Goal: Task Accomplishment & Management: Use online tool/utility

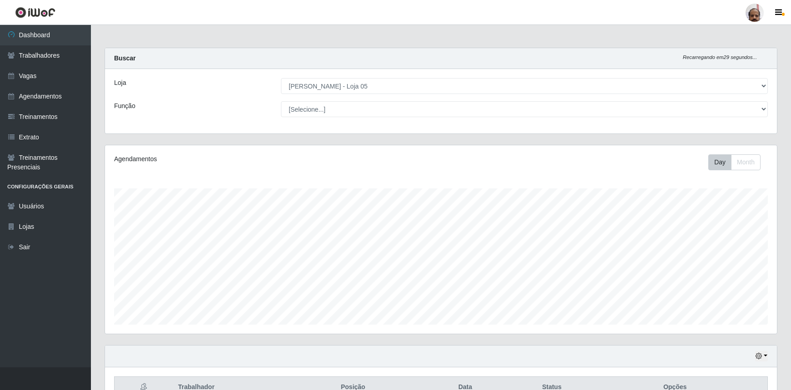
select select "252"
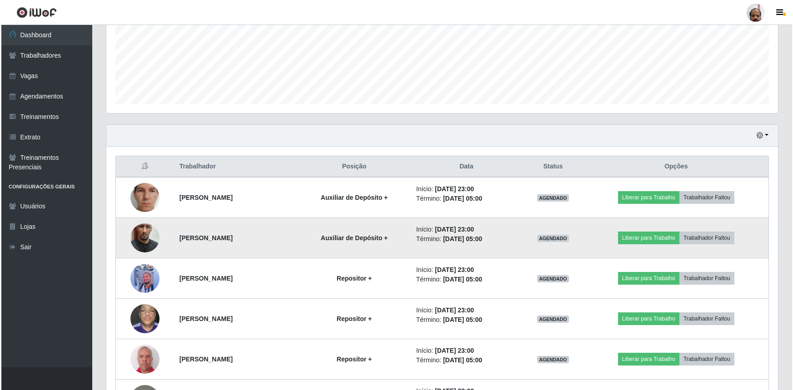
scroll to position [332, 0]
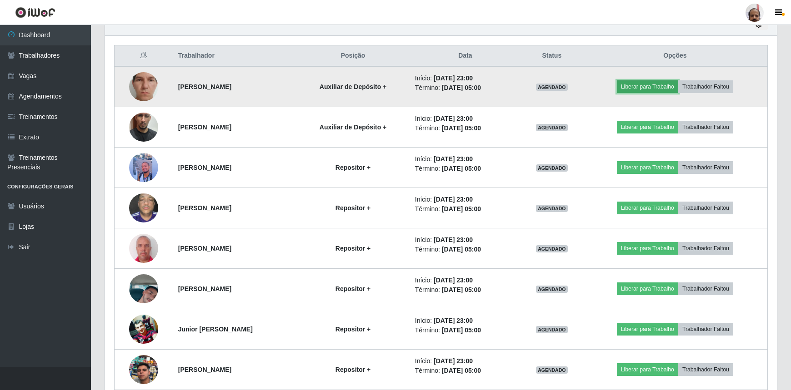
click at [629, 89] on button "Liberar para Trabalho" at bounding box center [647, 86] width 61 height 13
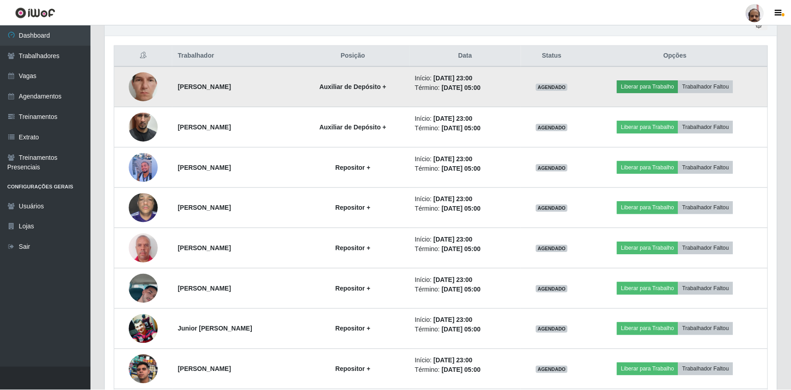
scroll to position [189, 667]
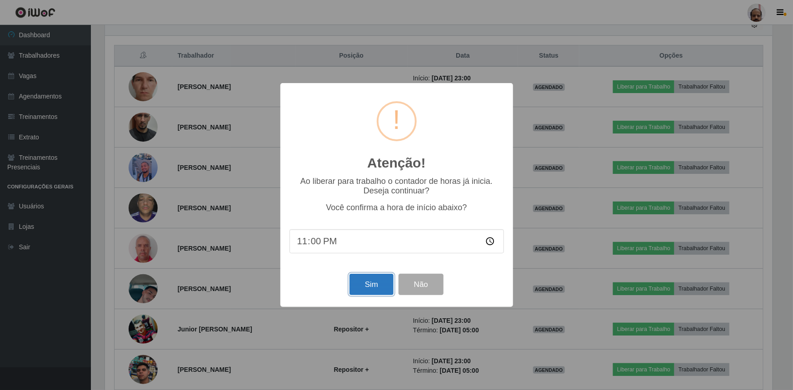
click at [371, 282] on button "Sim" at bounding box center [371, 284] width 44 height 21
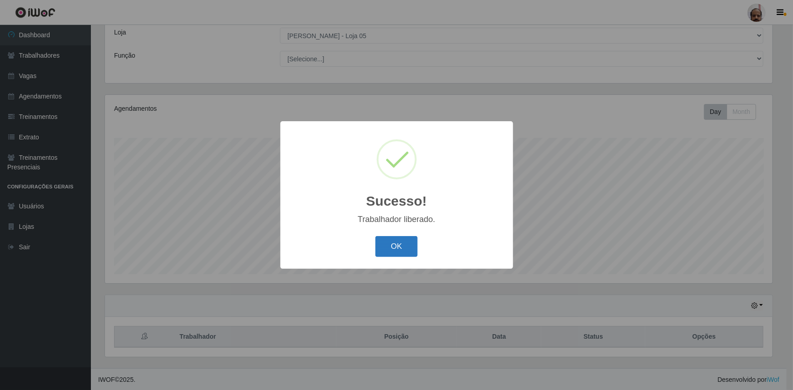
click at [385, 249] on button "OK" at bounding box center [396, 246] width 42 height 21
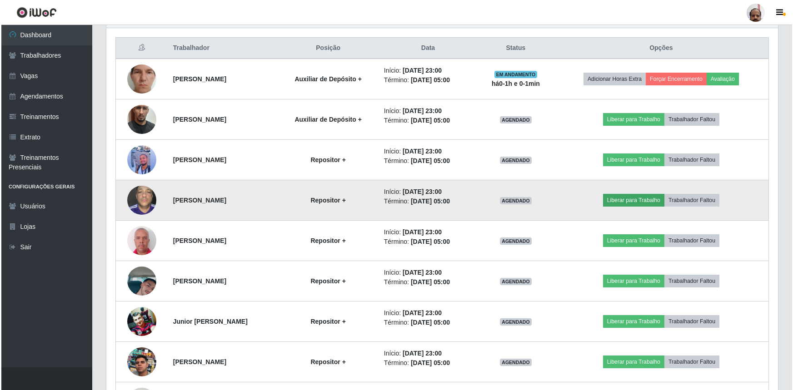
scroll to position [340, 0]
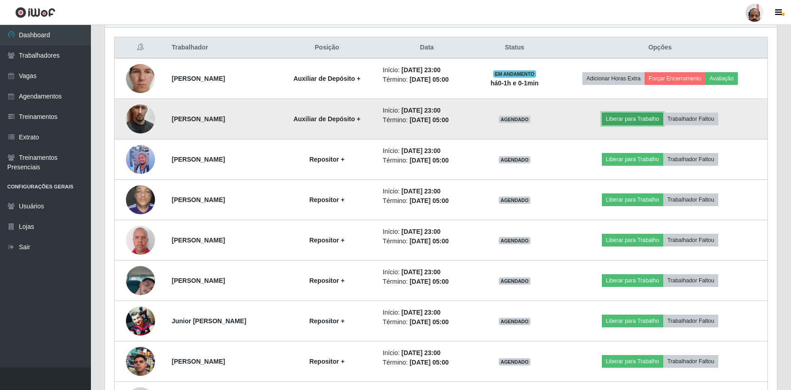
click at [643, 118] on button "Liberar para Trabalho" at bounding box center [632, 119] width 61 height 13
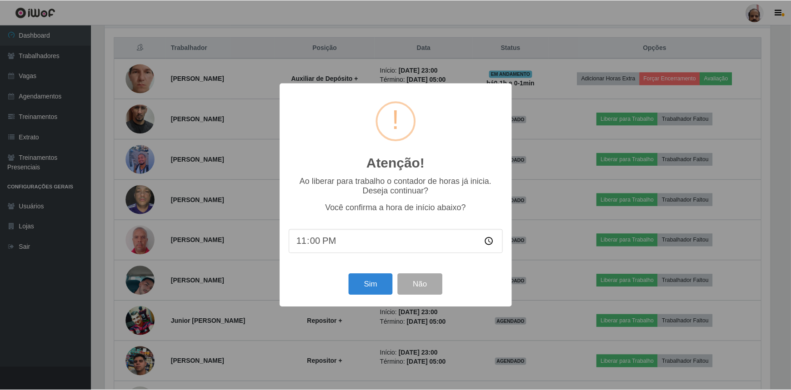
scroll to position [189, 667]
click at [358, 289] on button "Sim" at bounding box center [371, 284] width 44 height 21
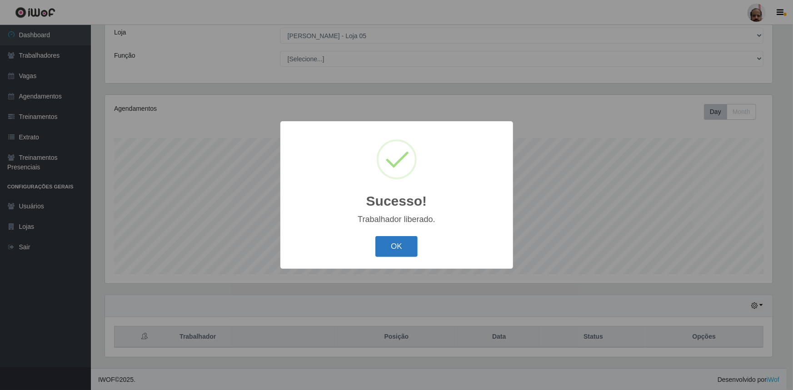
click at [408, 241] on button "OK" at bounding box center [396, 246] width 42 height 21
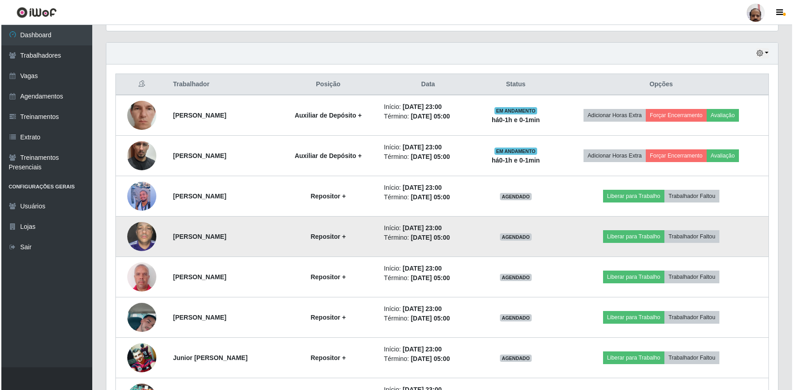
scroll to position [340, 0]
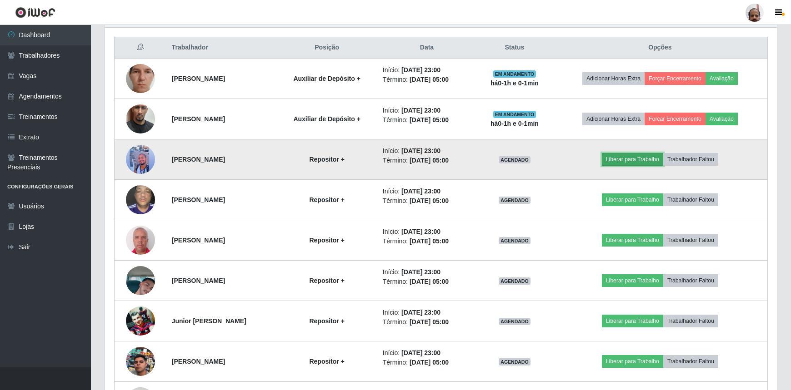
click at [636, 154] on button "Liberar para Trabalho" at bounding box center [632, 159] width 61 height 13
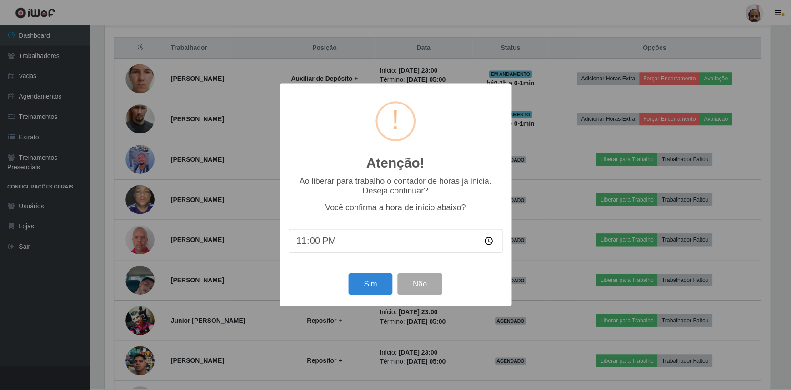
scroll to position [189, 667]
click at [355, 289] on button "Sim" at bounding box center [371, 284] width 44 height 21
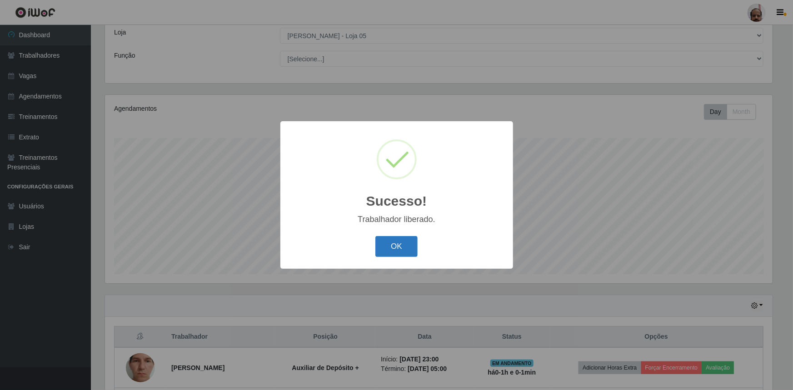
click at [407, 255] on button "OK" at bounding box center [396, 246] width 42 height 21
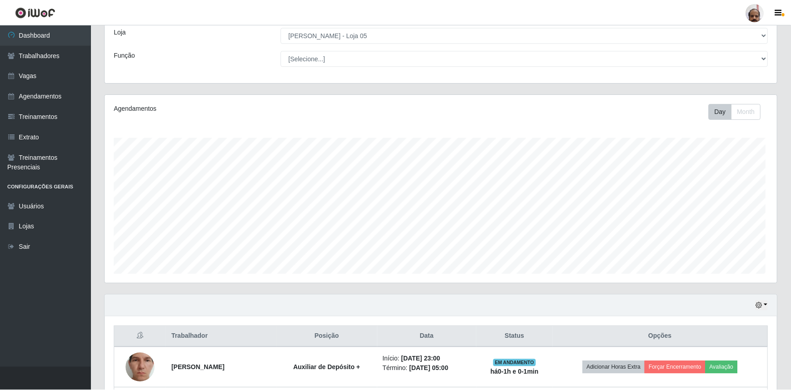
scroll to position [0, 0]
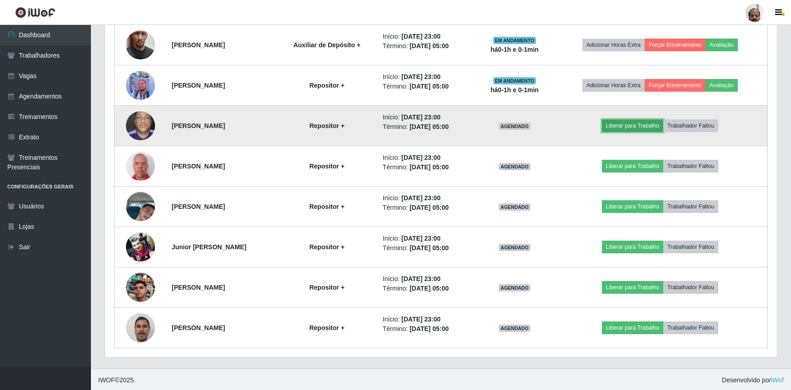
click at [619, 124] on button "Liberar para Trabalho" at bounding box center [632, 125] width 61 height 13
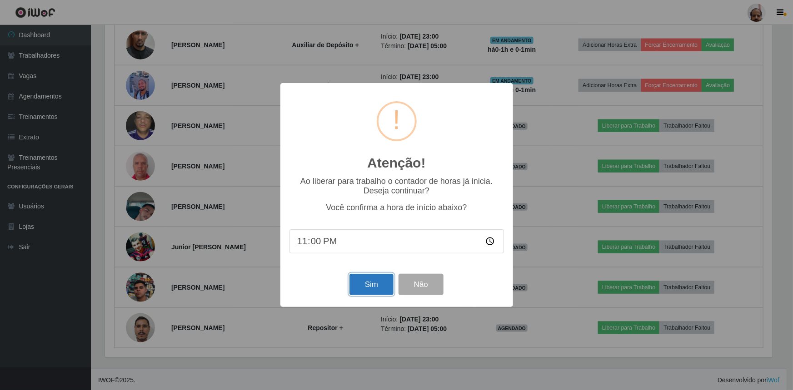
click at [374, 286] on button "Sim" at bounding box center [371, 284] width 44 height 21
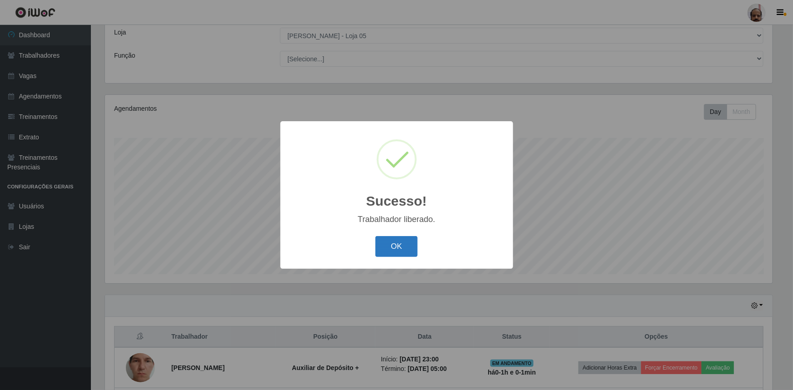
click at [390, 245] on button "OK" at bounding box center [396, 246] width 42 height 21
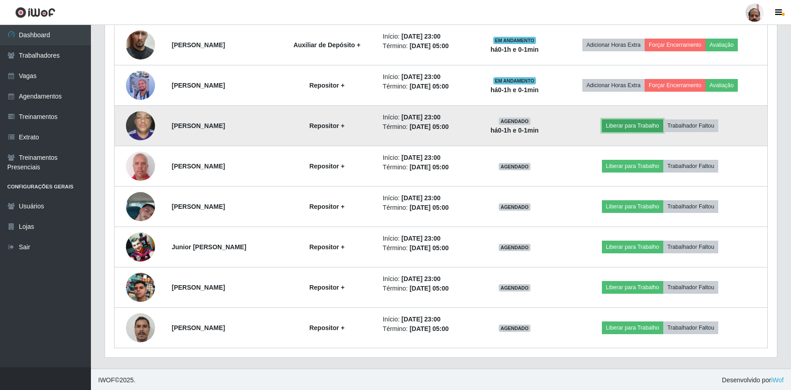
click at [635, 122] on button "Liberar para Trabalho" at bounding box center [632, 125] width 61 height 13
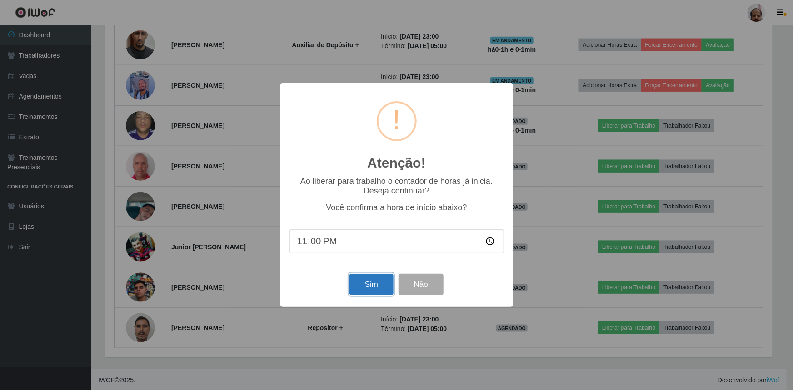
click at [377, 282] on button "Sim" at bounding box center [371, 284] width 44 height 21
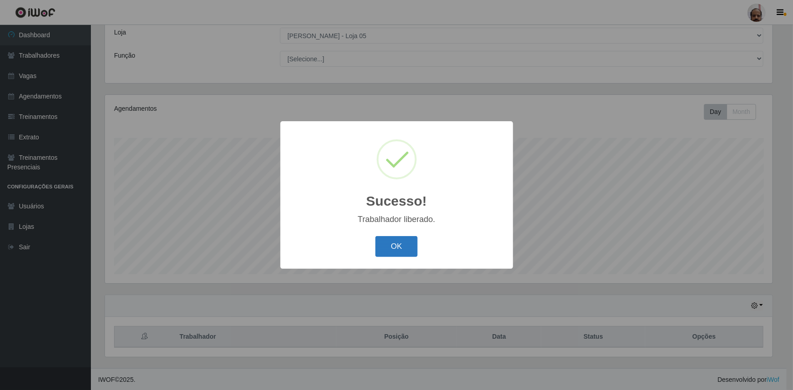
click at [397, 240] on button "OK" at bounding box center [396, 246] width 42 height 21
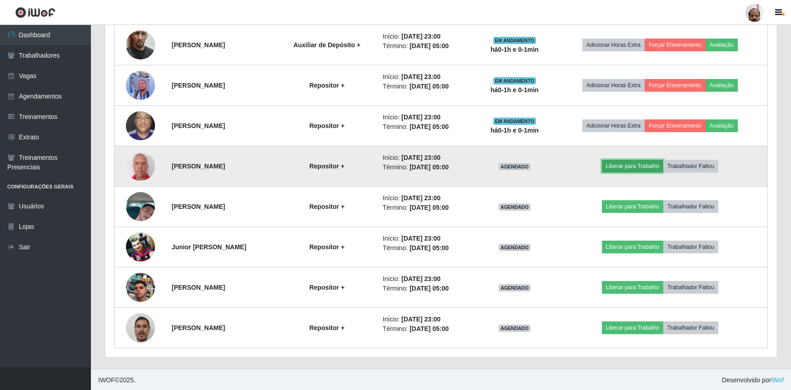
click at [627, 168] on button "Liberar para Trabalho" at bounding box center [632, 166] width 61 height 13
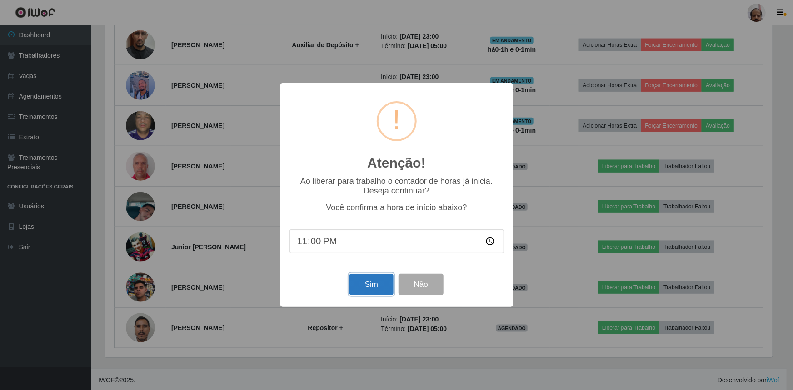
click at [377, 285] on button "Sim" at bounding box center [371, 284] width 44 height 21
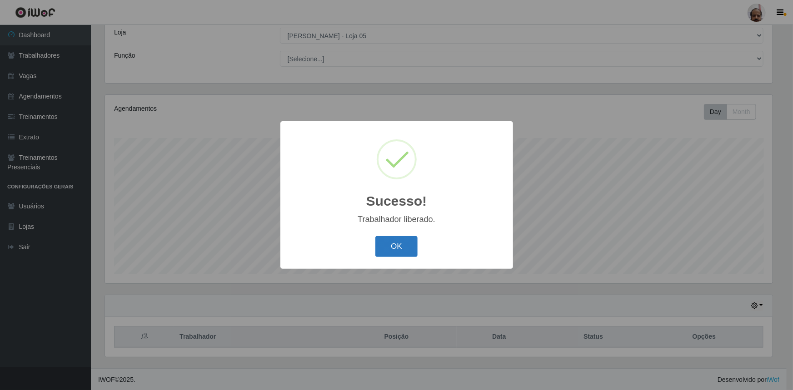
click at [397, 248] on button "OK" at bounding box center [396, 246] width 42 height 21
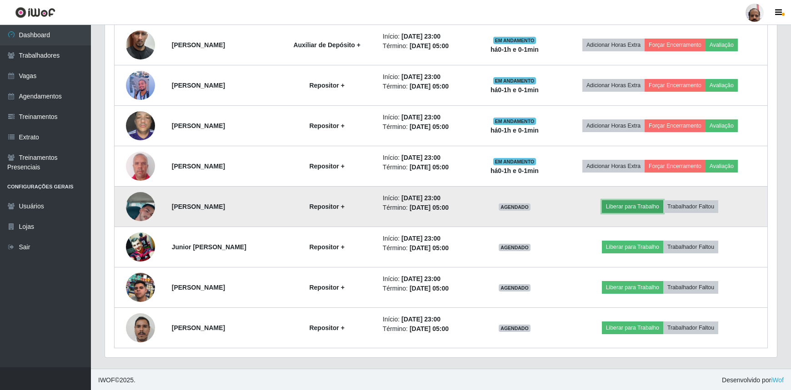
click at [643, 203] on button "Liberar para Trabalho" at bounding box center [632, 206] width 61 height 13
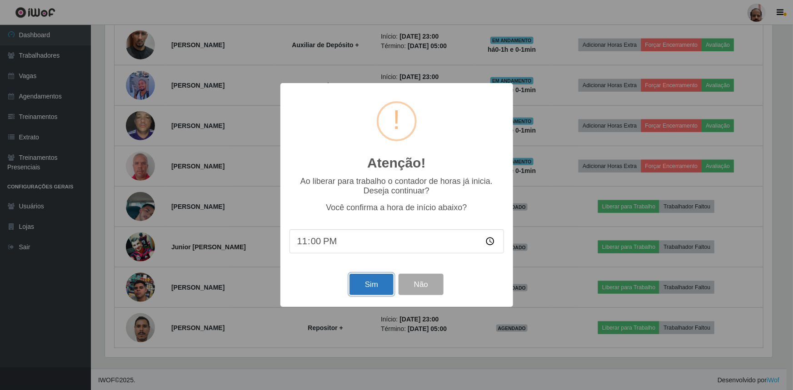
click at [364, 288] on button "Sim" at bounding box center [371, 284] width 44 height 21
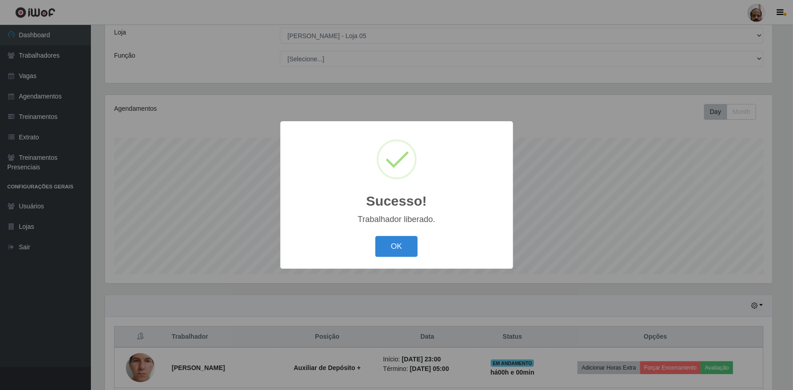
click at [409, 236] on div "OK Cancel" at bounding box center [396, 247] width 214 height 26
click at [407, 245] on button "OK" at bounding box center [396, 246] width 42 height 21
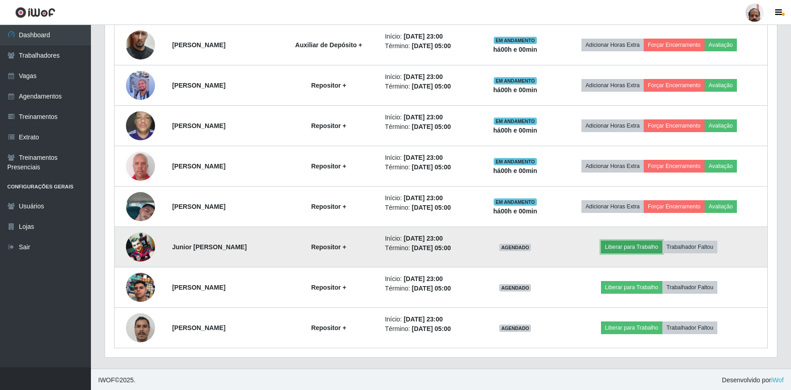
click at [626, 242] on button "Liberar para Trabalho" at bounding box center [631, 247] width 61 height 13
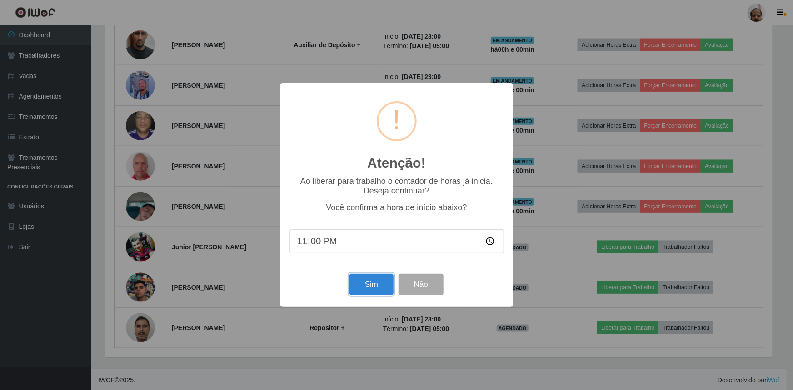
click at [372, 280] on button "Sim" at bounding box center [371, 284] width 44 height 21
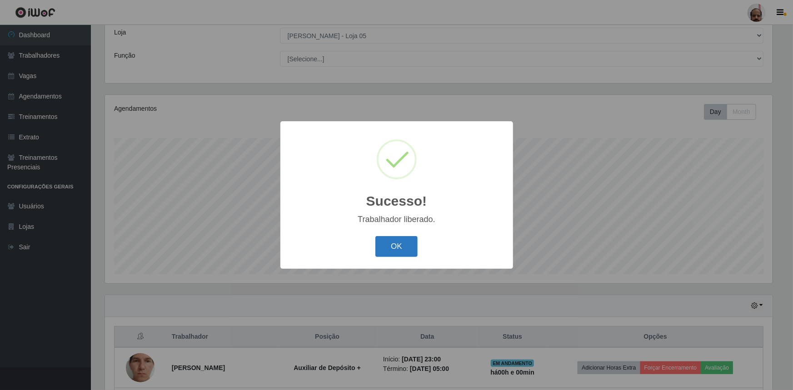
drag, startPoint x: 393, startPoint y: 242, endPoint x: 647, endPoint y: 225, distance: 254.5
click at [393, 242] on button "OK" at bounding box center [396, 246] width 42 height 21
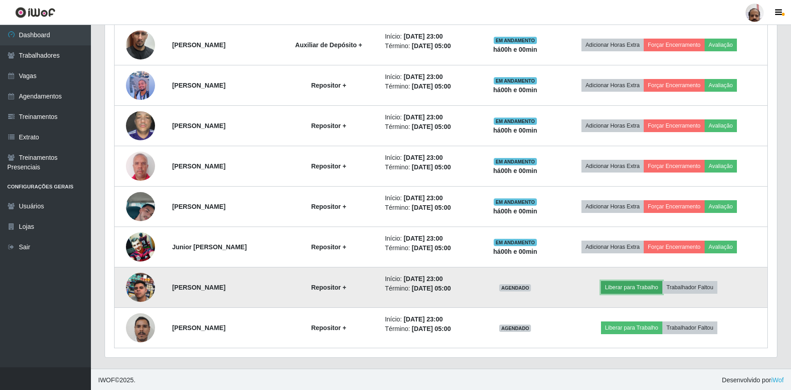
click at [630, 288] on button "Liberar para Trabalho" at bounding box center [631, 287] width 61 height 13
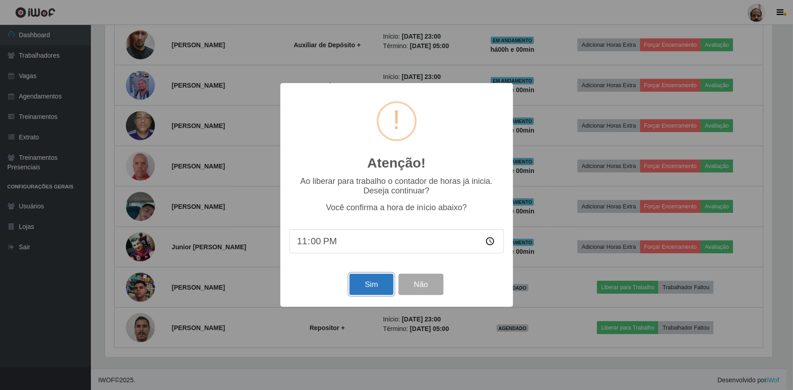
drag, startPoint x: 374, startPoint y: 283, endPoint x: 541, endPoint y: 286, distance: 166.8
click at [374, 283] on button "Sim" at bounding box center [371, 284] width 44 height 21
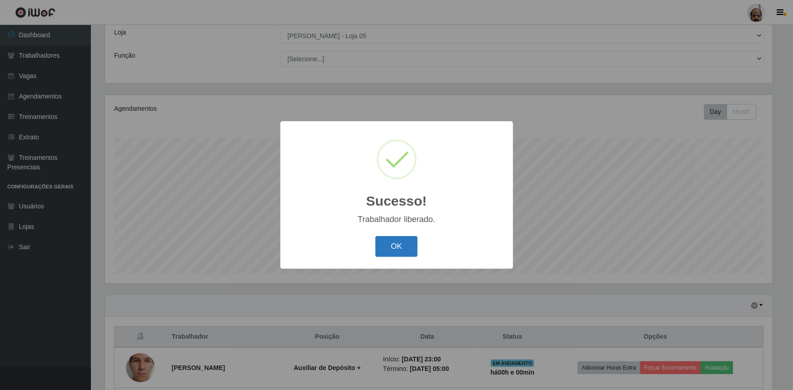
click at [413, 253] on button "OK" at bounding box center [396, 246] width 42 height 21
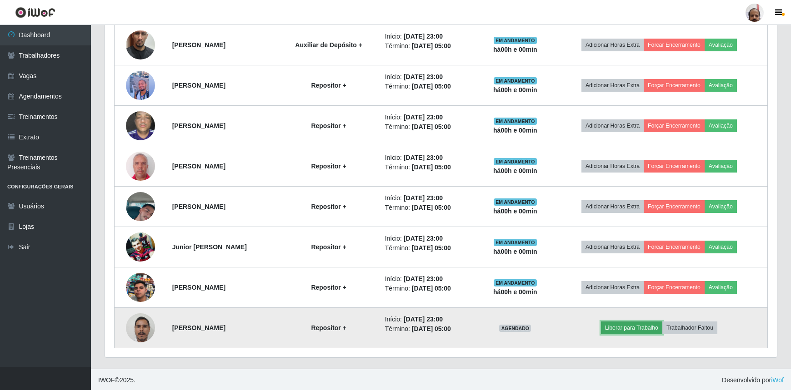
click at [637, 322] on button "Liberar para Trabalho" at bounding box center [631, 328] width 61 height 13
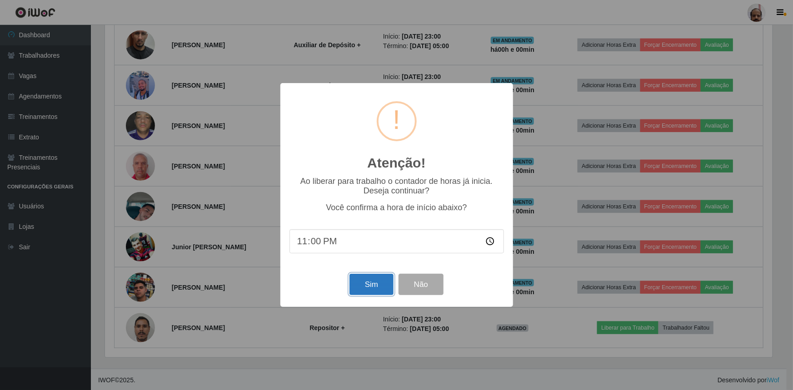
click at [363, 285] on button "Sim" at bounding box center [371, 284] width 44 height 21
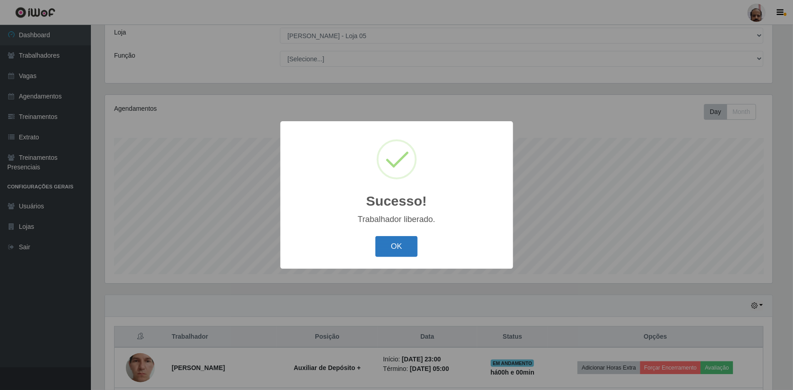
drag, startPoint x: 375, startPoint y: 241, endPoint x: 404, endPoint y: 245, distance: 29.4
click at [376, 241] on div "OK Cancel" at bounding box center [396, 247] width 214 height 26
click at [387, 241] on button "OK" at bounding box center [396, 246] width 42 height 21
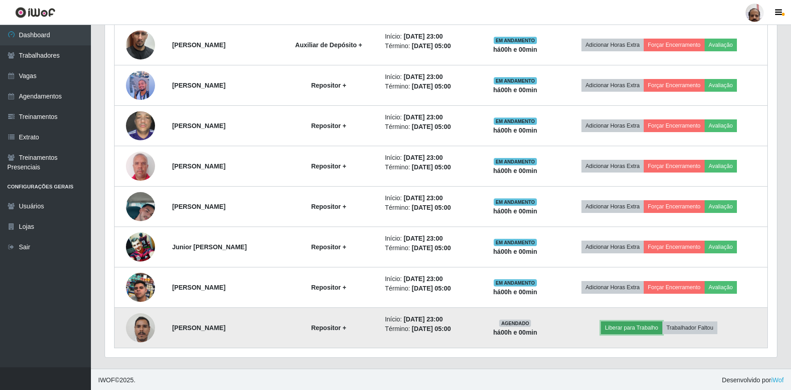
click at [624, 324] on button "Liberar para Trabalho" at bounding box center [631, 328] width 61 height 13
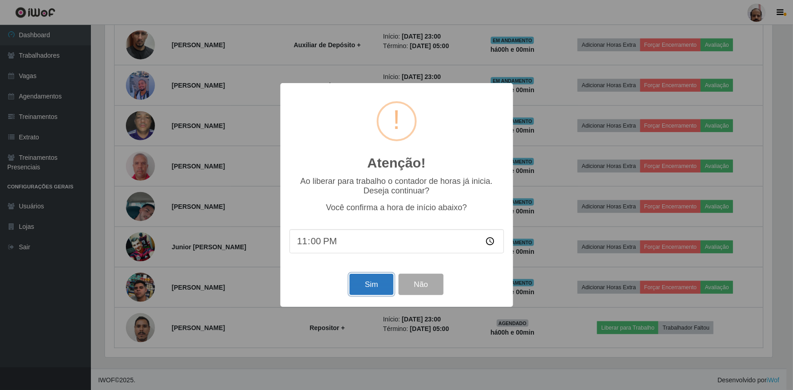
click at [373, 284] on button "Sim" at bounding box center [371, 284] width 44 height 21
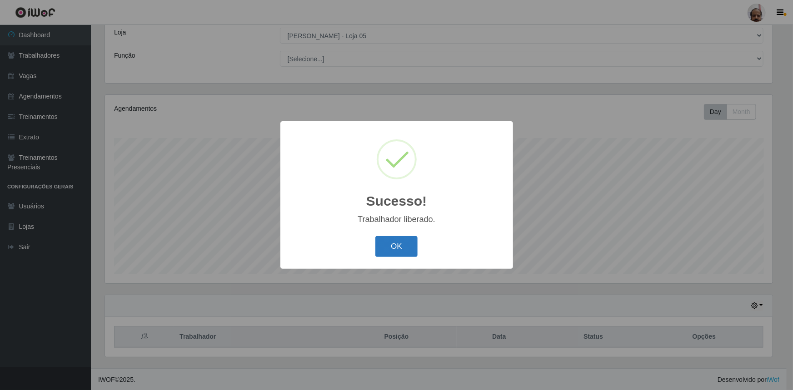
click at [403, 236] on button "OK" at bounding box center [396, 246] width 42 height 21
